Goal: Information Seeking & Learning: Find specific fact

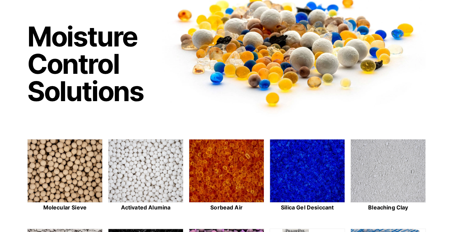
scroll to position [102, 0]
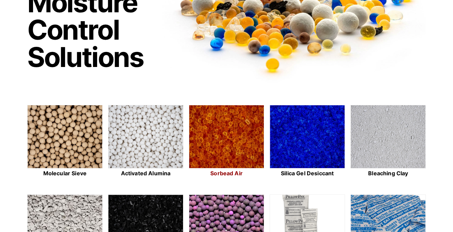
click at [218, 133] on img at bounding box center [226, 136] width 75 height 63
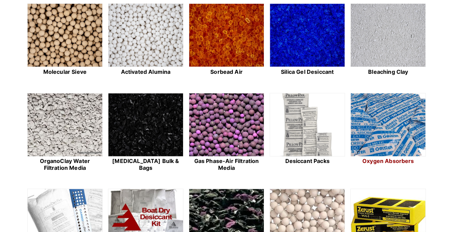
scroll to position [170, 0]
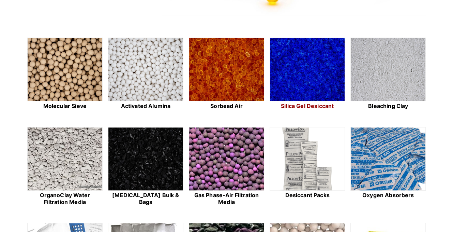
click at [300, 67] on img at bounding box center [307, 69] width 75 height 63
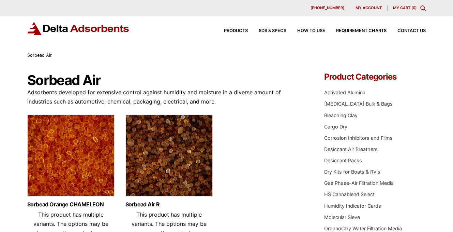
click at [425, 6] on icon "Toggle Modal Content" at bounding box center [423, 7] width 5 height 5
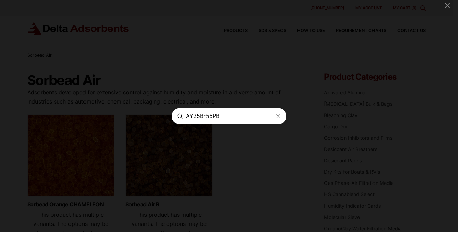
type input "AY25B-55PB"
click at [281, 117] on form "Search AY25B-55PB Submit Clear" at bounding box center [229, 116] width 115 height 16
click at [278, 116] on line "Modal Content" at bounding box center [278, 115] width 3 height 3
